Goal: Transaction & Acquisition: Purchase product/service

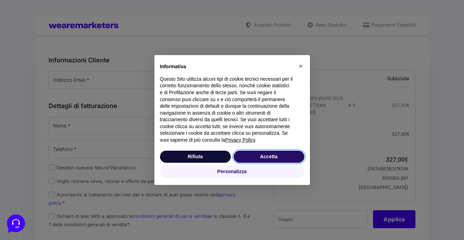
click at [264, 157] on button "Accetta" at bounding box center [268, 157] width 71 height 12
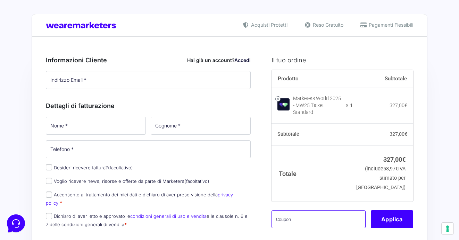
click at [316, 218] on input "text" at bounding box center [318, 220] width 94 height 18
paste input "mw25mirtilla"
type input "mw25mirtilla"
click at [388, 219] on button "Applica" at bounding box center [391, 220] width 42 height 18
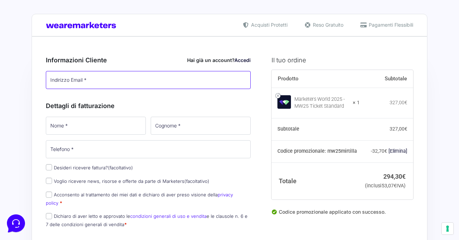
click at [87, 82] on input "Indirizzo Email *" at bounding box center [148, 80] width 205 height 18
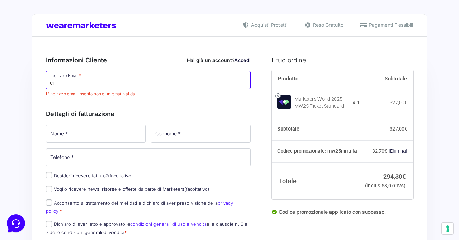
type input "e"
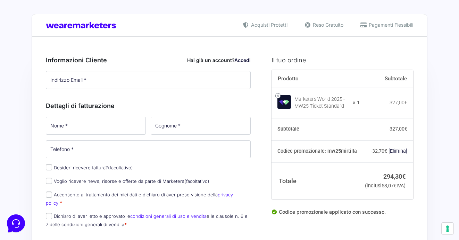
click at [180, 52] on div "Informazioni Cliente Hai già un account? Accedi Indirizzo Email * L'indirizzo e…" at bounding box center [148, 71] width 205 height 46
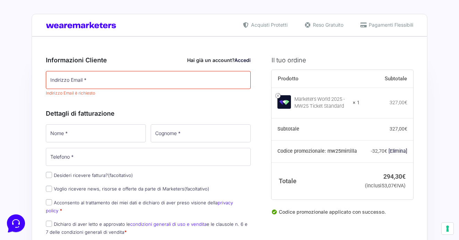
click at [241, 61] on link "Accedi" at bounding box center [242, 60] width 16 height 6
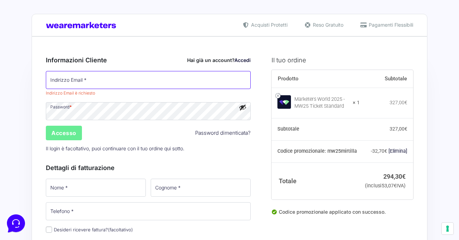
click at [89, 84] on input "Indirizzo Email *" at bounding box center [148, 80] width 205 height 18
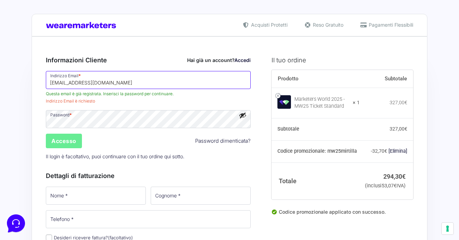
type input "[EMAIL_ADDRESS][DOMAIN_NAME]"
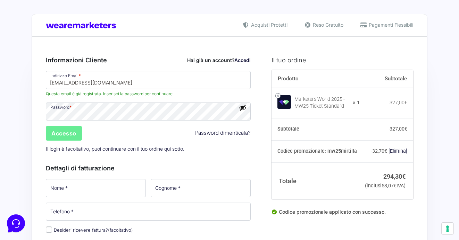
click at [243, 108] on button "Mostra password" at bounding box center [243, 108] width 8 height 8
click at [74, 135] on input "Accesso" at bounding box center [64, 133] width 36 height 15
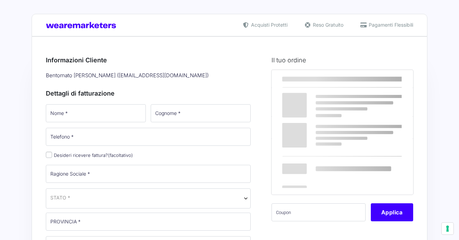
select select
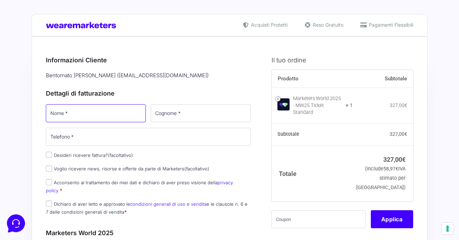
click at [115, 115] on input "Nome *" at bounding box center [96, 113] width 100 height 18
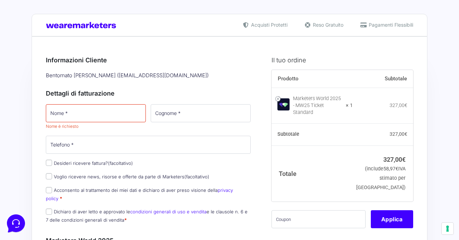
click at [119, 91] on h3 "Dettagli di fatturazione" at bounding box center [148, 93] width 205 height 9
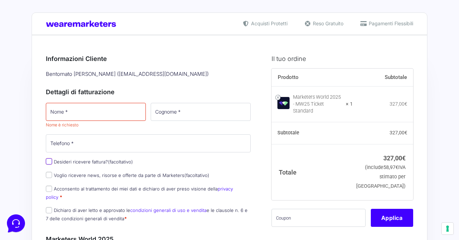
click at [48, 161] on input "Desideri ricevere fattura? (facoltativo)" at bounding box center [49, 162] width 6 height 6
checkbox input "true"
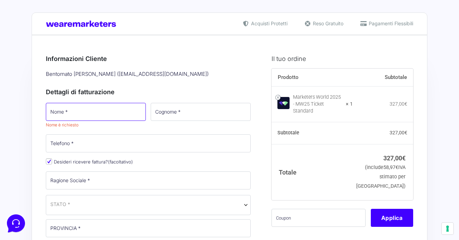
click at [124, 111] on input "Nome *" at bounding box center [96, 112] width 100 height 18
type input "Marco"
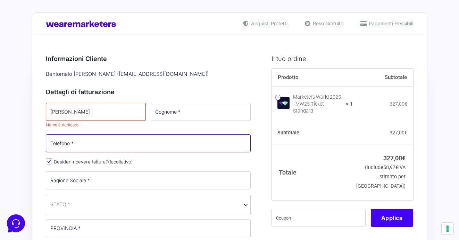
type input "[PHONE_NUMBER]"
type input "Via Seconda Mura, 18"
type input "md111@libero.it"
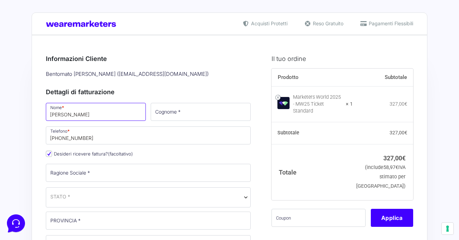
click at [112, 117] on input "Marco" at bounding box center [96, 112] width 100 height 18
type input "Marco Alvise"
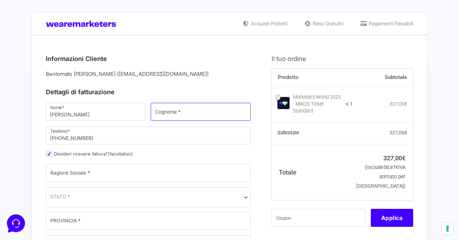
click at [203, 114] on input "Cognome *" at bounding box center [201, 112] width 100 height 18
type input "Di Majo"
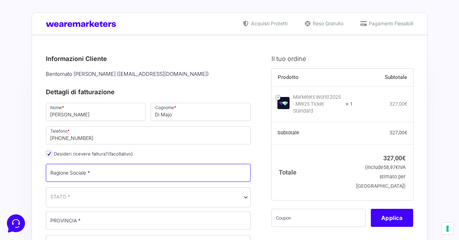
click at [81, 178] on input "Ragione Sociale *" at bounding box center [148, 173] width 205 height 18
type input "Eicon Produzioni di Di Majo [PERSON_NAME]"
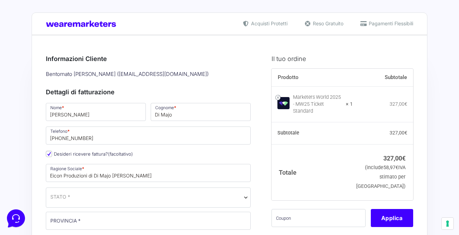
click at [134, 199] on span "STATO *" at bounding box center [148, 196] width 196 height 7
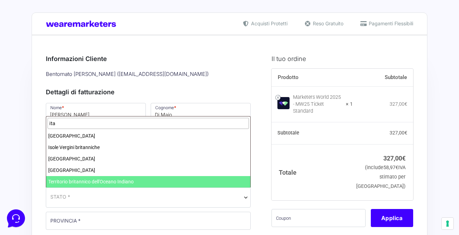
type input "ita"
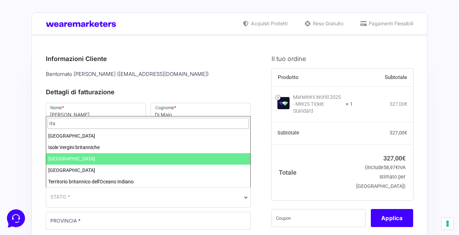
select select "IT"
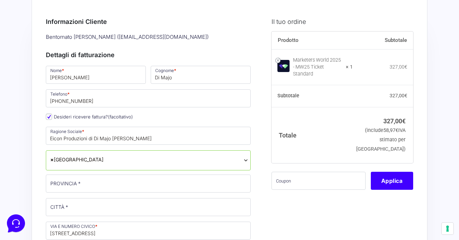
scroll to position [44, 0]
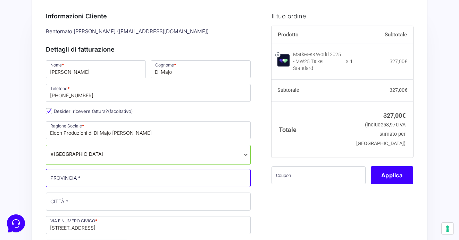
click at [71, 180] on input "PROVINCIA *" at bounding box center [148, 178] width 205 height 18
type input "GE"
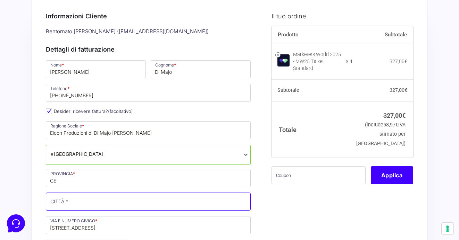
click at [88, 203] on input "CITTÀ *" at bounding box center [148, 202] width 205 height 18
type input "[GEOGRAPHIC_DATA]"
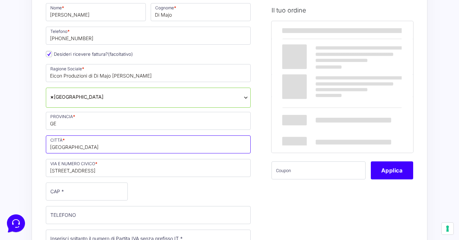
scroll to position [97, 0]
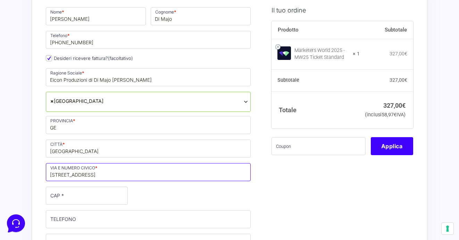
click at [109, 174] on input "Via Seconda Mura, 18" at bounding box center [148, 172] width 205 height 18
click at [77, 176] on input "Via Antonio crocco" at bounding box center [148, 172] width 205 height 18
type input "[STREET_ADDRESS][PERSON_NAME]"
click at [141, 198] on div "Nome * Marco Alvise Cognome * Di Majo Telefono * +393385756480 Desideri ricever…" at bounding box center [148, 183] width 210 height 354
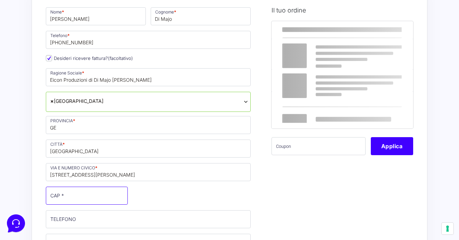
click at [79, 200] on input "CAP *" at bounding box center [87, 196] width 82 height 18
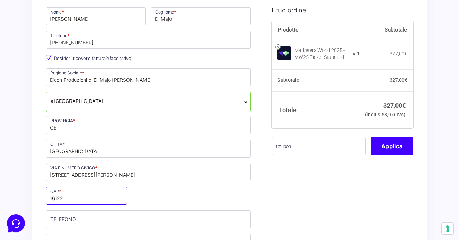
type input "16122"
click at [169, 193] on div "Nome * Marco Alvise Cognome * Di Majo Telefono * +393385756480 Desideri ricever…" at bounding box center [148, 183] width 210 height 355
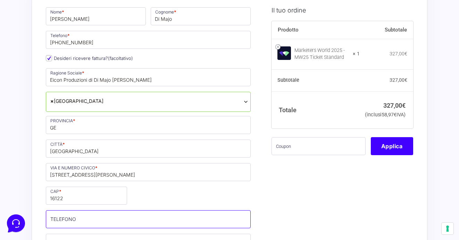
click at [128, 221] on input "TELEFONO (facoltativo)" at bounding box center [148, 220] width 205 height 18
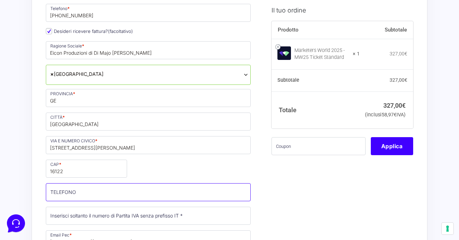
scroll to position [147, 0]
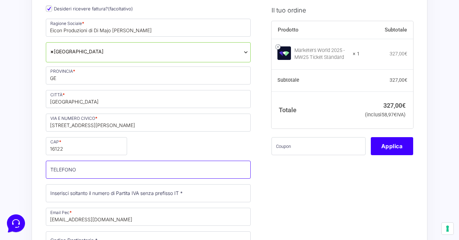
click at [128, 175] on input "TELEFONO (facoltativo)" at bounding box center [148, 170] width 205 height 18
type input "[PHONE_NUMBER]"
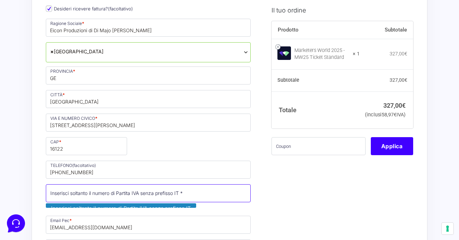
click at [154, 196] on input "Partita Iva *" at bounding box center [148, 194] width 205 height 18
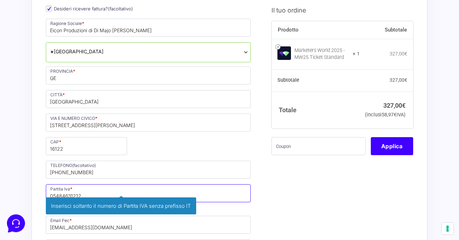
type input "05484631212"
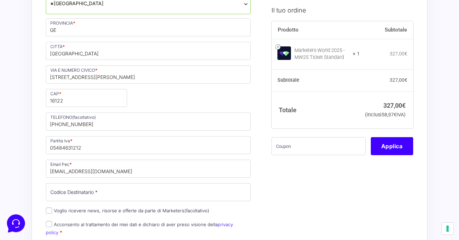
scroll to position [201, 0]
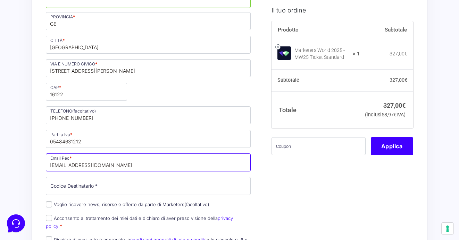
click at [114, 168] on input "md111@libero.it" at bounding box center [148, 163] width 205 height 18
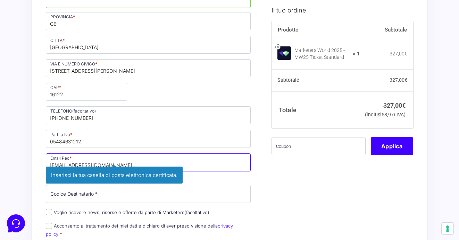
click at [101, 165] on input "md111@libero.it" at bounding box center [148, 163] width 205 height 18
type input "[EMAIL_ADDRESS][DOMAIN_NAME]"
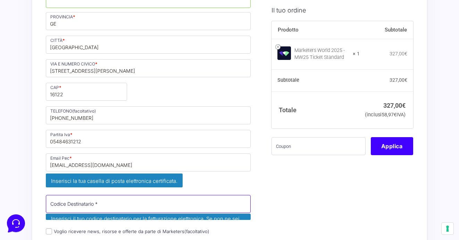
click at [87, 194] on p "Codice Destinatario * Inserisci il tuo codice destinatario per la fatturazione …" at bounding box center [148, 208] width 210 height 29
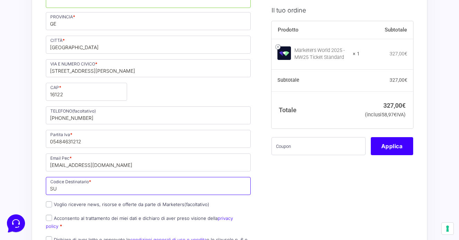
type input "S"
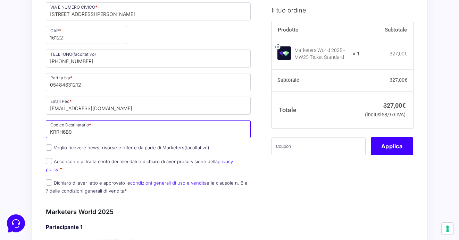
scroll to position [259, 0]
type input "KRRH6B9"
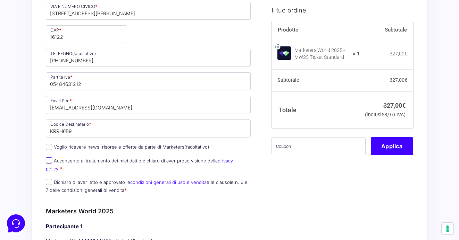
click at [50, 161] on input "Acconsento al trattamento dei miei dati e dichiaro di aver preso visione della …" at bounding box center [49, 160] width 6 height 6
checkbox input "true"
click at [51, 179] on input "Dichiaro di aver letto e approvato le condizioni generali di uso e vendita e le…" at bounding box center [49, 182] width 6 height 6
checkbox input "true"
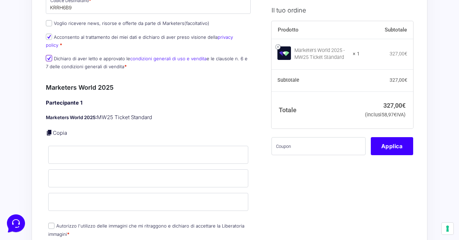
scroll to position [385, 0]
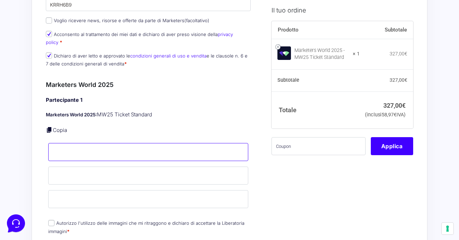
click at [148, 146] on input "Nome *" at bounding box center [148, 152] width 200 height 18
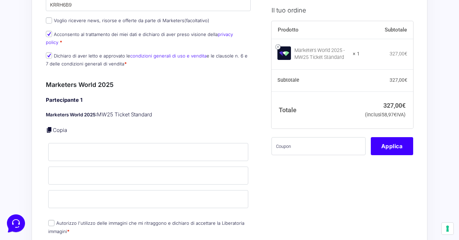
click at [185, 115] on div "Partecipante 1 Marketers World 2025: MW25 Ticket Standard Copia Nome * Cognome …" at bounding box center [148, 166] width 205 height 140
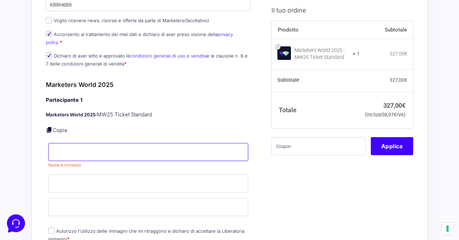
click at [70, 146] on input "Nome *" at bounding box center [148, 152] width 200 height 18
type input "[PERSON_NAME]"
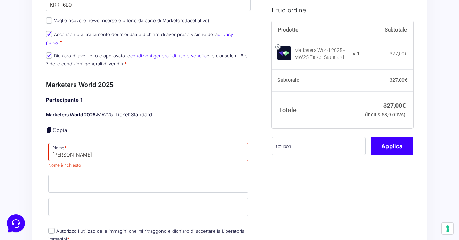
click at [172, 127] on p "Copia" at bounding box center [148, 131] width 205 height 8
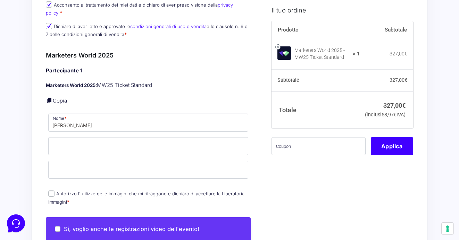
scroll to position [418, 0]
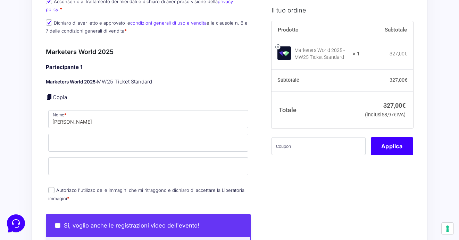
click at [50, 187] on input "Autorizzo l'utilizzo delle immagini che mi ritraggono e dichiaro di accettare l…" at bounding box center [51, 190] width 6 height 6
checkbox input "true"
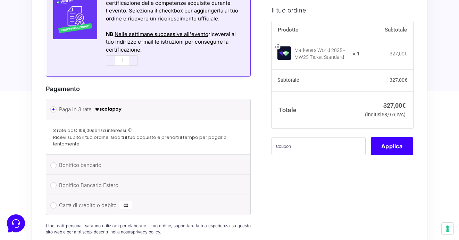
scroll to position [825, 0]
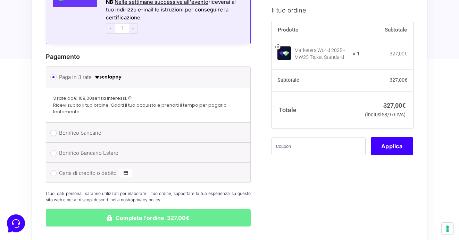
click at [54, 130] on input "Bonifico bancario" at bounding box center [53, 133] width 6 height 6
radio input "true"
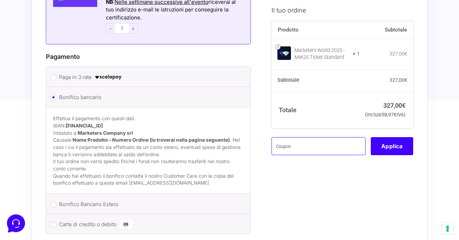
click at [321, 155] on input "text" at bounding box center [318, 146] width 94 height 18
paste input "mw25mirtilla"
type input "mw25mirtilla"
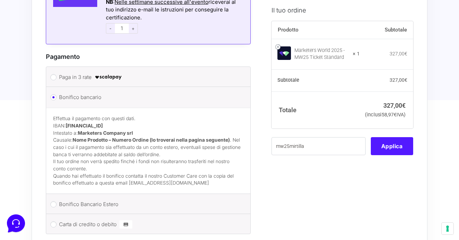
click at [382, 155] on button "Applica" at bounding box center [391, 146] width 42 height 18
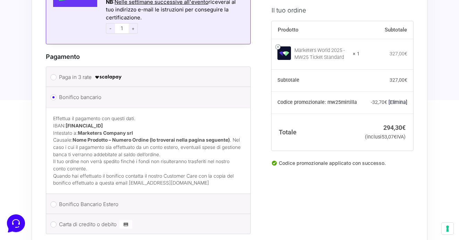
drag, startPoint x: 67, startPoint y: 119, endPoint x: 147, endPoint y: 118, distance: 80.1
click at [147, 118] on p "Effettua il pagamento con questi dati. IBAN: IT60T0200832650000104617588 Intest…" at bounding box center [148, 136] width 190 height 43
copy strong "IT60T0200832650000104617588"
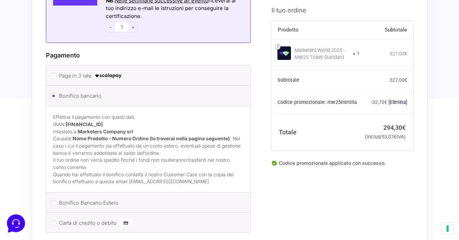
scroll to position [828, 0]
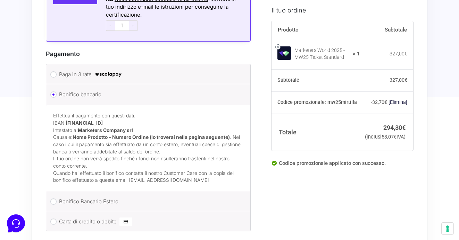
copy strong "IT60T0200832650000104617588"
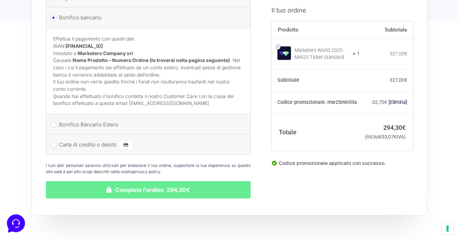
scroll to position [906, 0]
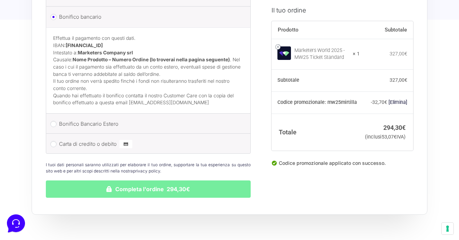
click at [161, 188] on button "Completa l'ordine 294,30€" at bounding box center [148, 189] width 205 height 17
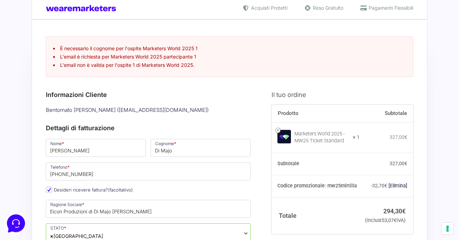
scroll to position [13, 0]
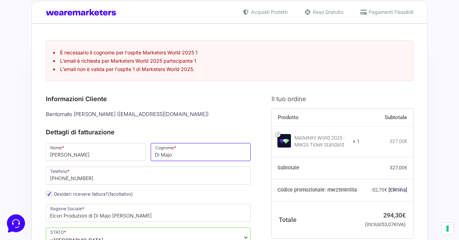
click at [220, 159] on input "Di Majo" at bounding box center [201, 152] width 100 height 18
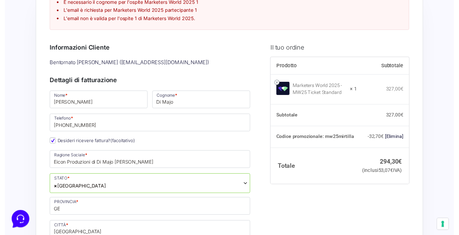
scroll to position [64, 0]
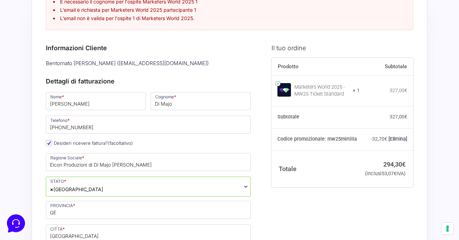
click at [60, 189] on span "× Italia" at bounding box center [76, 189] width 53 height 7
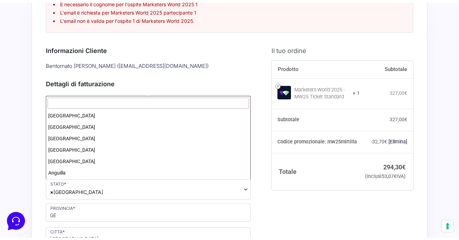
scroll to position [1316, 0]
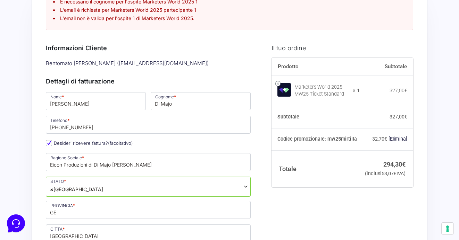
drag, startPoint x: 278, startPoint y: 207, endPoint x: 267, endPoint y: 207, distance: 11.1
click at [277, 200] on div "mw25mirtilla Applica" at bounding box center [342, 198] width 142 height 4
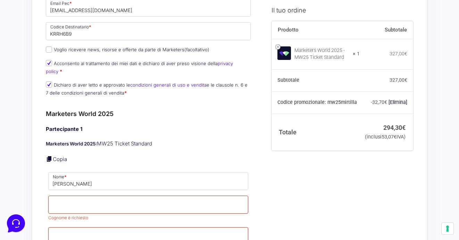
scroll to position [418, 0]
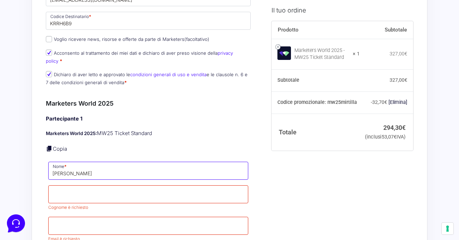
click at [132, 166] on input "[PERSON_NAME]" at bounding box center [148, 171] width 200 height 18
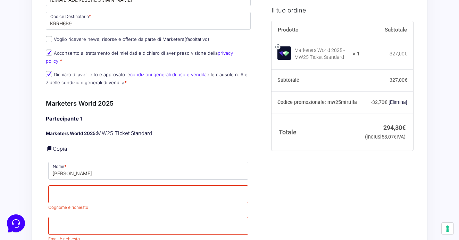
click at [265, 191] on div "Informazioni Cliente Bentornato Marco Alvise Di Majo ( eiconproduzioni@gmail.co…" at bounding box center [156, 217] width 220 height 1072
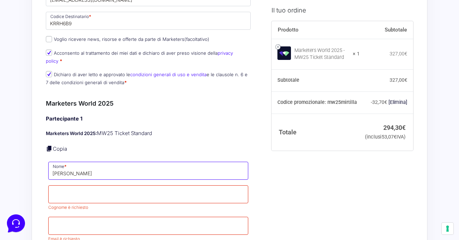
drag, startPoint x: 114, startPoint y: 167, endPoint x: 83, endPoint y: 167, distance: 30.9
click at [83, 167] on input "[PERSON_NAME]" at bounding box center [148, 171] width 200 height 18
type input "Marco Alvise"
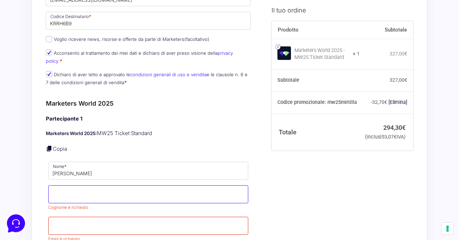
click at [69, 188] on input "Cognome *" at bounding box center [148, 195] width 200 height 18
paste input "Di Majo"
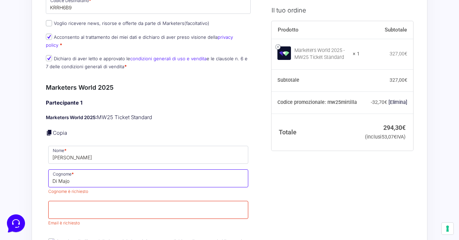
scroll to position [457, 0]
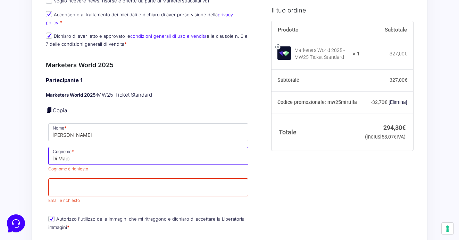
type input "Di Majo"
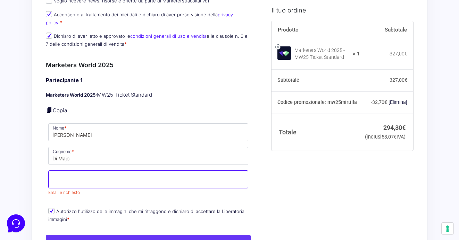
click at [120, 182] on p "Email * Email è richiesto" at bounding box center [148, 184] width 205 height 28
click at [134, 176] on input "[EMAIL_ADDRESS][DOMAIN_NAME]" at bounding box center [148, 180] width 200 height 18
type input "[EMAIL_ADDRESS][DOMAIN_NAME]"
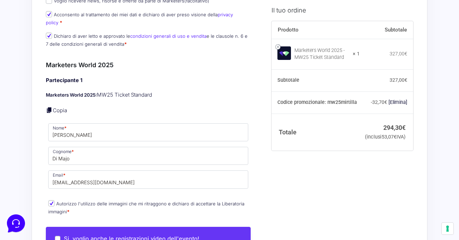
click at [159, 189] on div "Partecipante 1 Marketers World 2025: MW25 Ticket Standard Copia Nome * Marco Al…" at bounding box center [148, 147] width 205 height 140
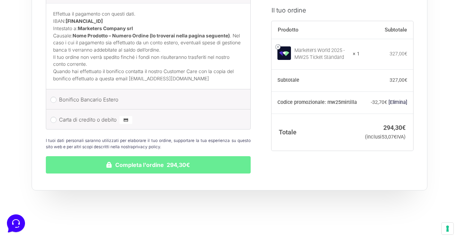
scroll to position [984, 0]
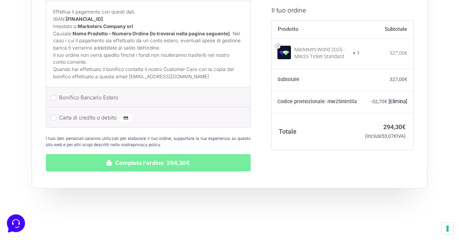
click at [127, 160] on button "Completa l'ordine 294,30€" at bounding box center [148, 162] width 205 height 17
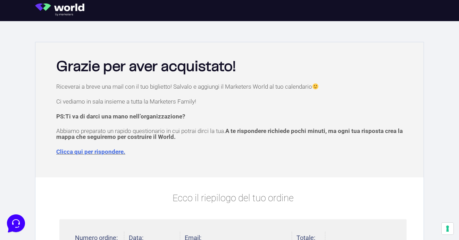
click at [105, 150] on link "Clicca qui per rispondere." at bounding box center [90, 151] width 69 height 7
